Goal: Task Accomplishment & Management: Complete application form

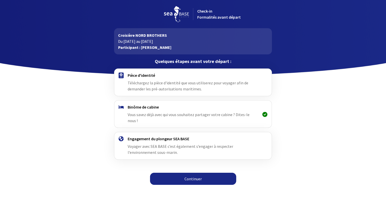
click at [198, 173] on link "Continuer" at bounding box center [193, 178] width 86 height 12
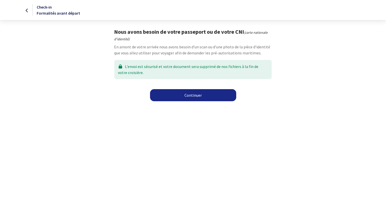
click at [196, 96] on link "Continuer" at bounding box center [193, 95] width 86 height 12
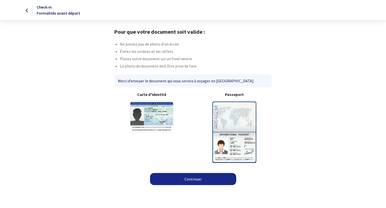
click at [189, 178] on link "Continuer" at bounding box center [193, 179] width 86 height 12
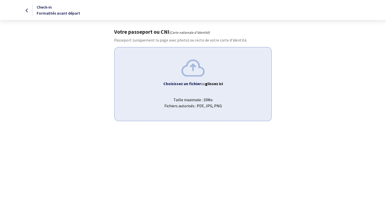
click at [193, 71] on img at bounding box center [192, 67] width 23 height 17
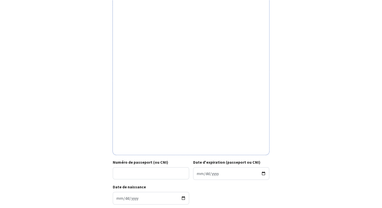
scroll to position [101, 0]
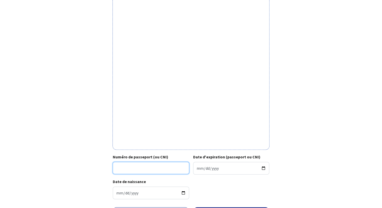
click at [130, 170] on input "Numéro de passeport (ou CNI)" at bounding box center [151, 168] width 76 height 12
click at [119, 167] on input "2.AD76076" at bounding box center [151, 168] width 76 height 12
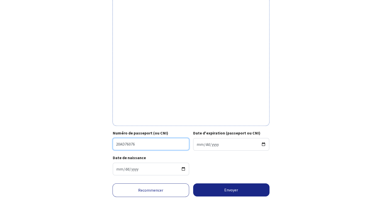
scroll to position [126, 0]
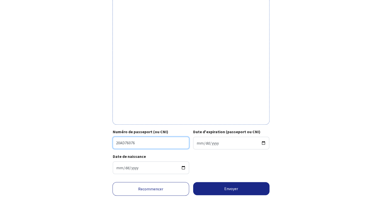
type input "20AD76076"
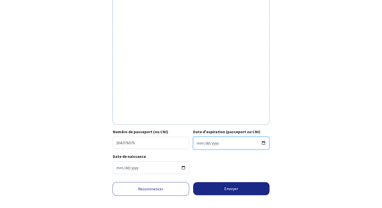
click at [197, 143] on input "Date d'expiration (passeport ou CNI)" at bounding box center [231, 142] width 76 height 13
type input "2030-01-21"
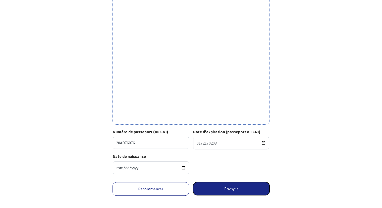
click at [231, 188] on button "Envoyer" at bounding box center [231, 188] width 77 height 13
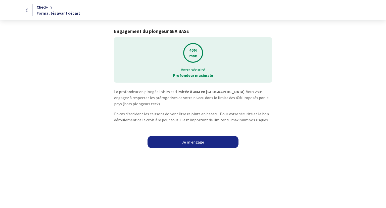
click at [195, 142] on link "Je m'engage" at bounding box center [193, 142] width 91 height 12
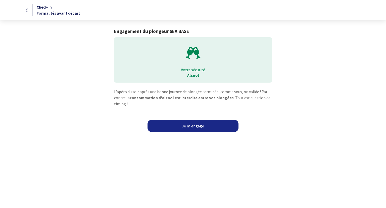
click at [196, 127] on link "Je m'engage" at bounding box center [193, 126] width 91 height 12
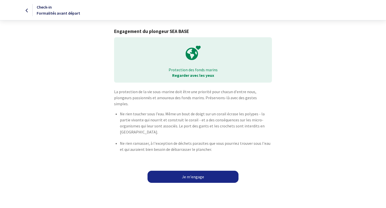
click at [196, 170] on link "Je m'engage" at bounding box center [193, 176] width 91 height 12
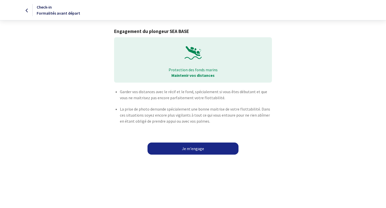
click at [199, 149] on link "Je m'engage" at bounding box center [193, 148] width 91 height 12
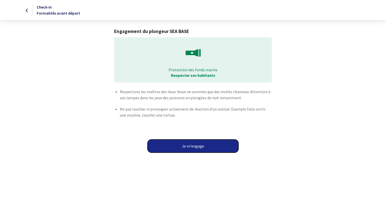
click at [198, 147] on button "Je m'engage" at bounding box center [193, 145] width 91 height 13
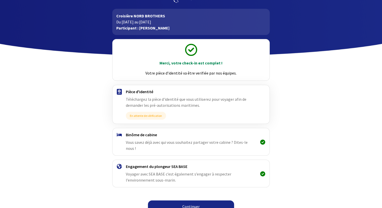
scroll to position [20, 0]
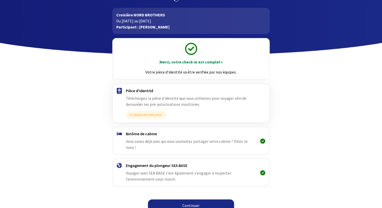
click at [193, 199] on link "Continuer" at bounding box center [191, 205] width 86 height 12
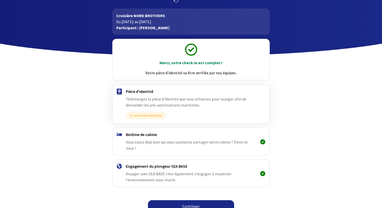
scroll to position [20, 0]
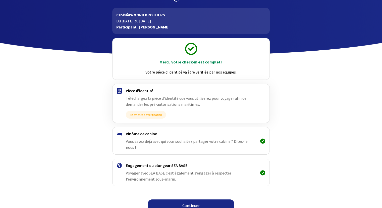
click at [192, 199] on link "Continuer" at bounding box center [191, 205] width 86 height 12
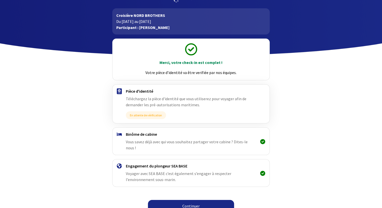
scroll to position [20, 0]
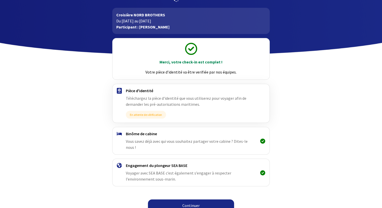
click at [198, 199] on link "Continuer" at bounding box center [191, 205] width 86 height 12
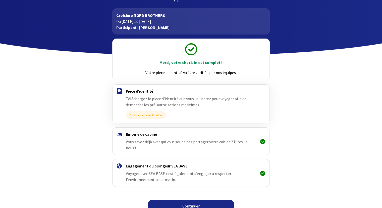
scroll to position [20, 0]
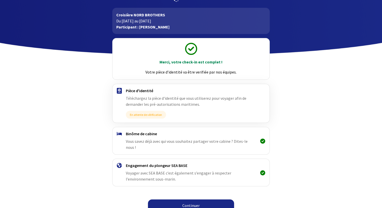
click at [202, 199] on link "Continuer" at bounding box center [191, 205] width 86 height 12
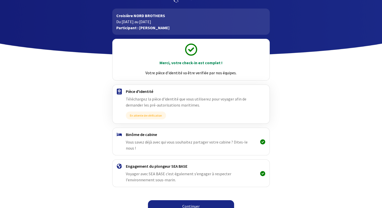
scroll to position [20, 0]
